Goal: Register for event/course

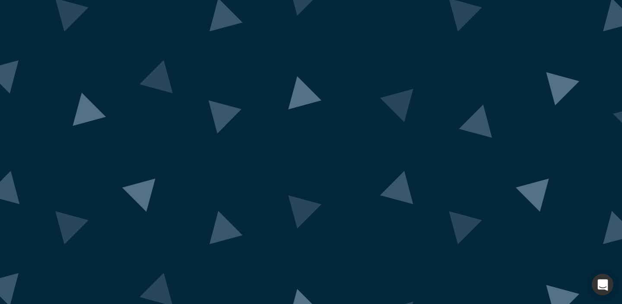
scroll to position [50, 0]
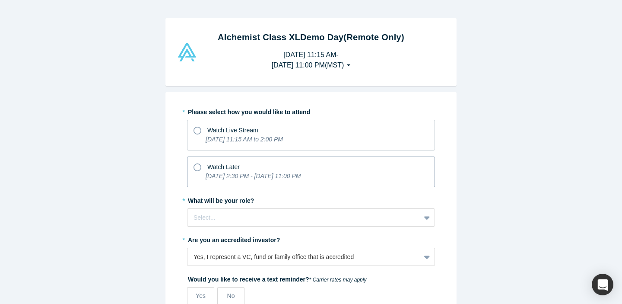
click at [275, 175] on icon "[DATE] 2:30 PM - [DATE] 11:00 PM" at bounding box center [253, 175] width 95 height 7
click at [0, 0] on input "Watch Later [DATE] 2:30 PM - [DATE] 11:00 PM" at bounding box center [0, 0] width 0 height 0
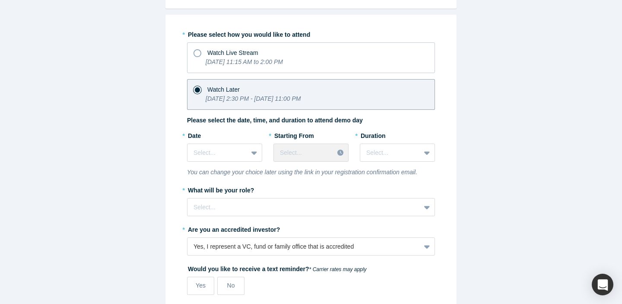
scroll to position [78, 0]
click at [210, 153] on div at bounding box center [218, 151] width 48 height 11
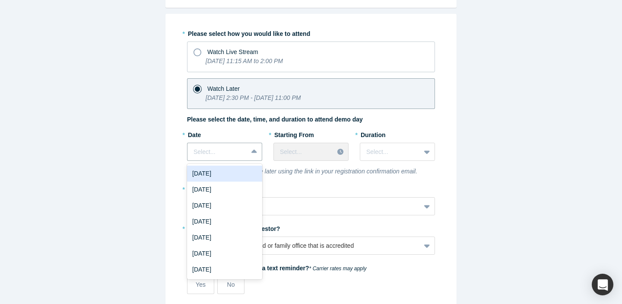
click at [218, 175] on div "[DATE]" at bounding box center [224, 173] width 75 height 16
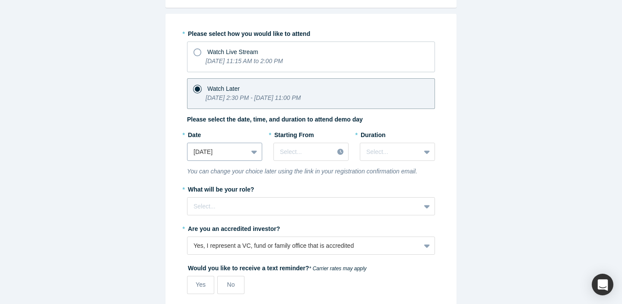
click at [234, 152] on div at bounding box center [218, 151] width 48 height 11
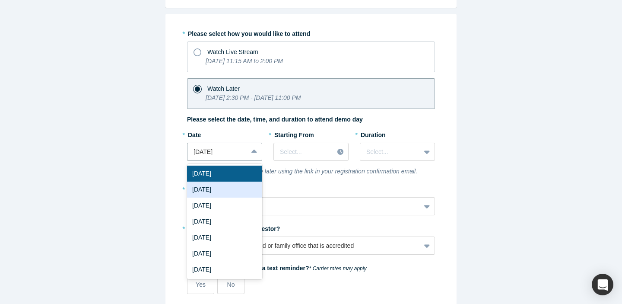
click at [231, 188] on div "[DATE]" at bounding box center [224, 189] width 75 height 16
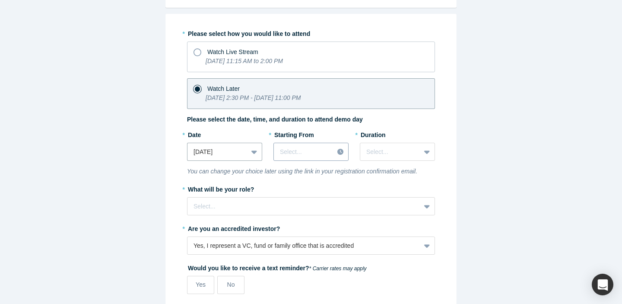
click at [289, 159] on div "Select..." at bounding box center [310, 152] width 75 height 18
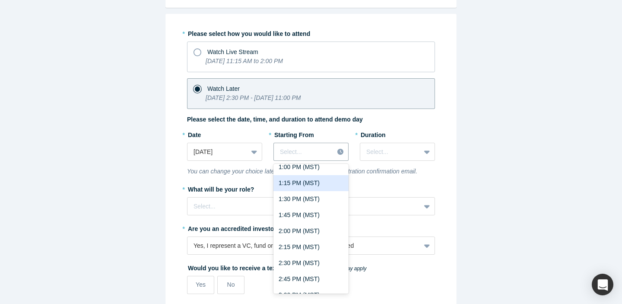
scroll to position [855, 0]
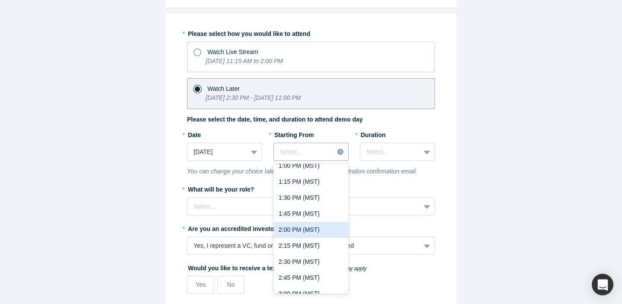
click at [304, 229] on div "2:00 PM (MST)" at bounding box center [310, 230] width 75 height 16
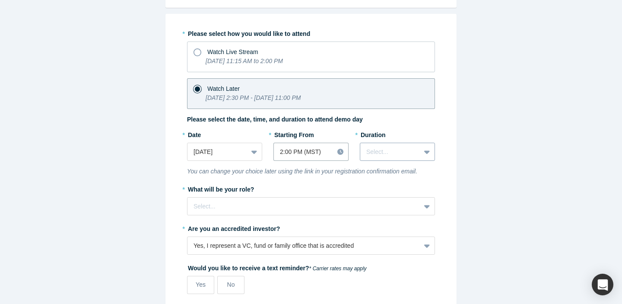
click at [387, 153] on div at bounding box center [390, 151] width 48 height 11
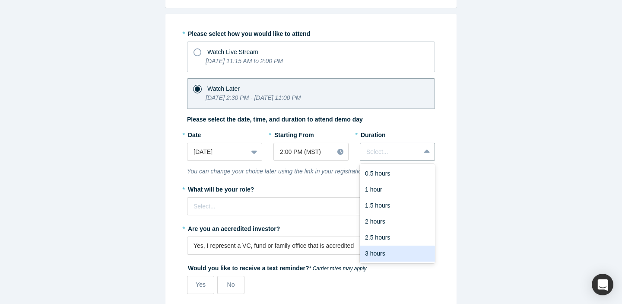
click at [390, 251] on div "3 hours" at bounding box center [397, 253] width 75 height 16
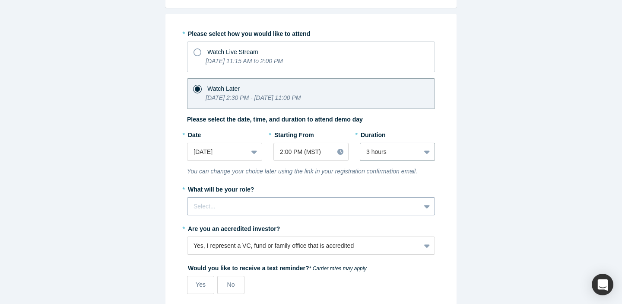
click at [263, 208] on div "Select..." at bounding box center [311, 206] width 248 height 18
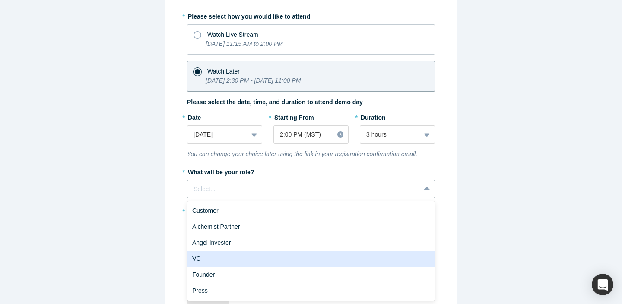
click at [251, 260] on div "VC" at bounding box center [311, 259] width 248 height 16
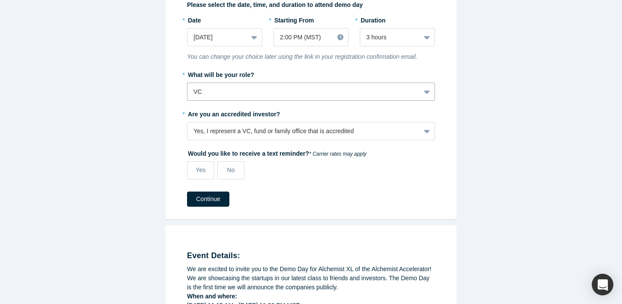
scroll to position [194, 0]
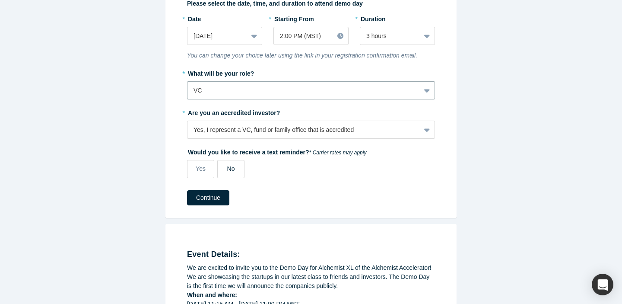
click at [230, 166] on span "No" at bounding box center [231, 168] width 8 height 7
click at [0, 0] on input "No" at bounding box center [0, 0] width 0 height 0
click at [206, 200] on button "Continue" at bounding box center [208, 197] width 42 height 15
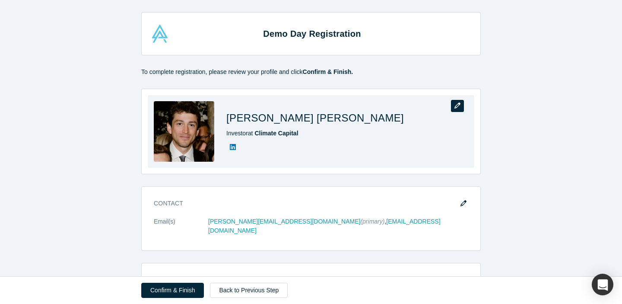
click at [463, 109] on button "button" at bounding box center [457, 106] width 13 height 12
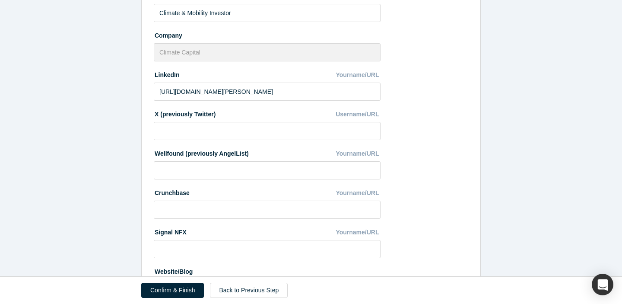
scroll to position [261, 0]
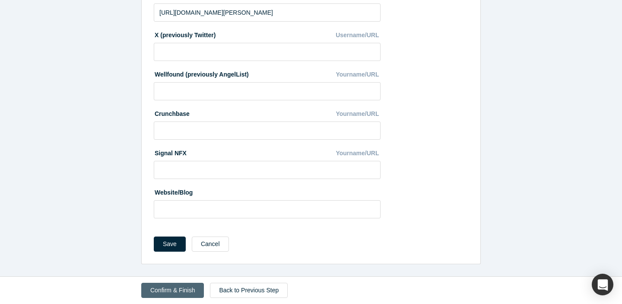
click at [168, 289] on button "Confirm & Finish" at bounding box center [172, 290] width 63 height 15
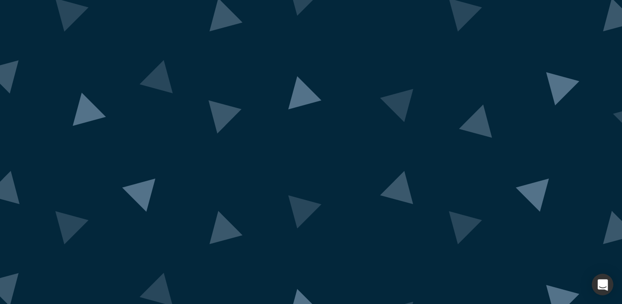
scroll to position [0, 0]
